Goal: Book appointment/travel/reservation

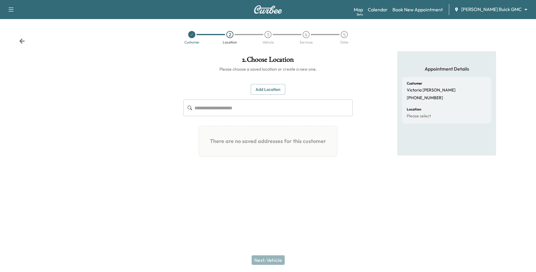
click at [493, 10] on body "**********" at bounding box center [268, 136] width 536 height 272
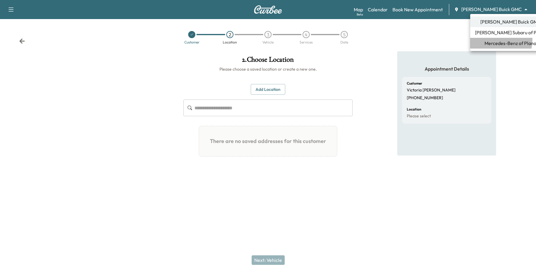
click at [482, 39] on li "Mercedes-Benz of Plano" at bounding box center [510, 43] width 80 height 11
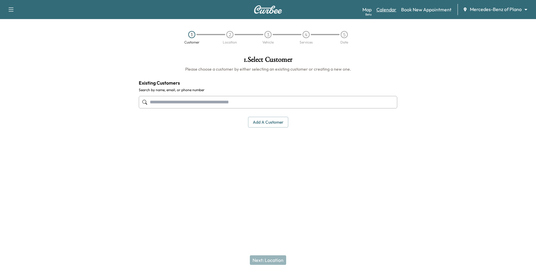
click at [388, 7] on link "Calendar" at bounding box center [386, 9] width 20 height 7
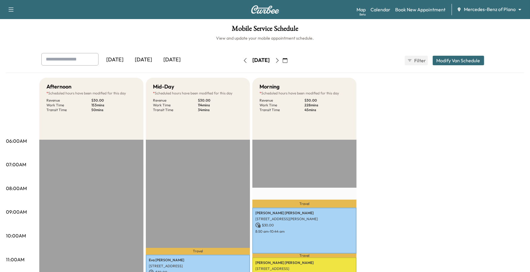
click at [290, 60] on button "button" at bounding box center [285, 61] width 10 height 10
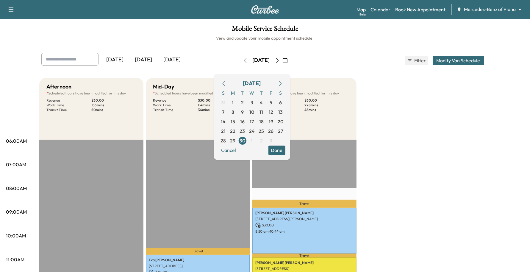
click at [283, 83] on icon "button" at bounding box center [280, 83] width 5 height 5
click at [245, 122] on span "14" at bounding box center [242, 121] width 5 height 7
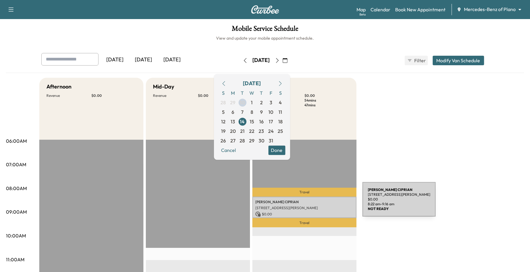
click at [318, 203] on p "[PERSON_NAME]" at bounding box center [304, 201] width 98 height 5
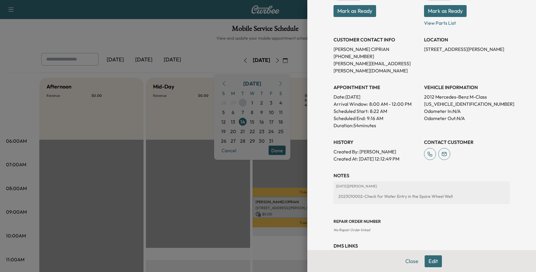
scroll to position [115, 0]
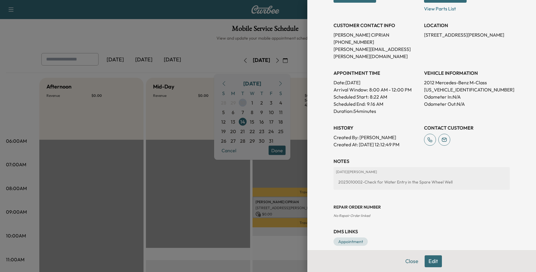
click at [434, 260] on button "Edit" at bounding box center [432, 261] width 17 height 12
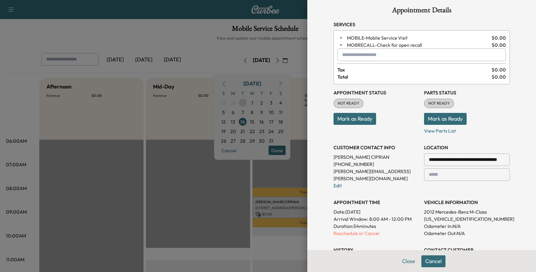
scroll to position [0, 0]
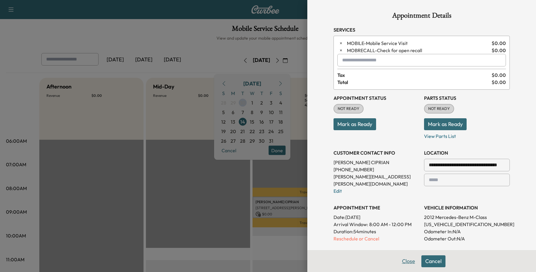
click at [398, 260] on button "Close" at bounding box center [408, 261] width 21 height 12
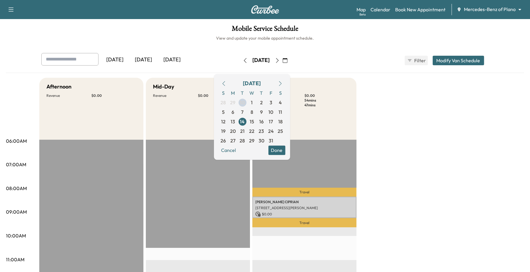
click at [285, 149] on button "Done" at bounding box center [276, 150] width 17 height 10
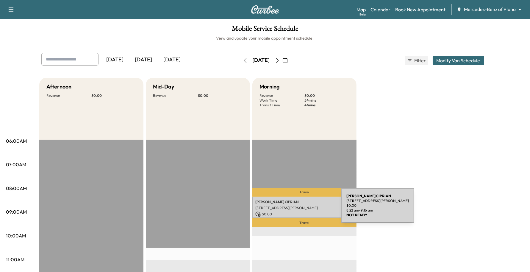
click at [296, 209] on p "[STREET_ADDRESS][PERSON_NAME]" at bounding box center [304, 207] width 98 height 5
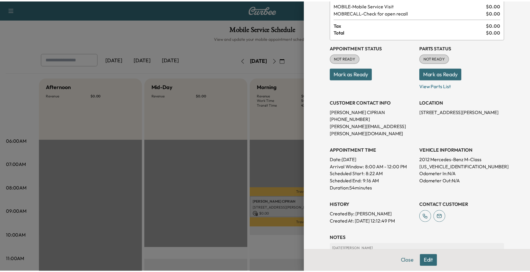
scroll to position [112, 0]
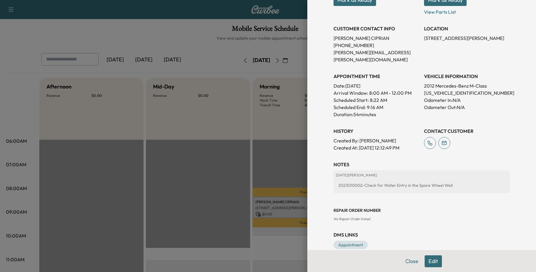
click at [203, 42] on div at bounding box center [268, 136] width 536 height 272
